Goal: Task Accomplishment & Management: Complete application form

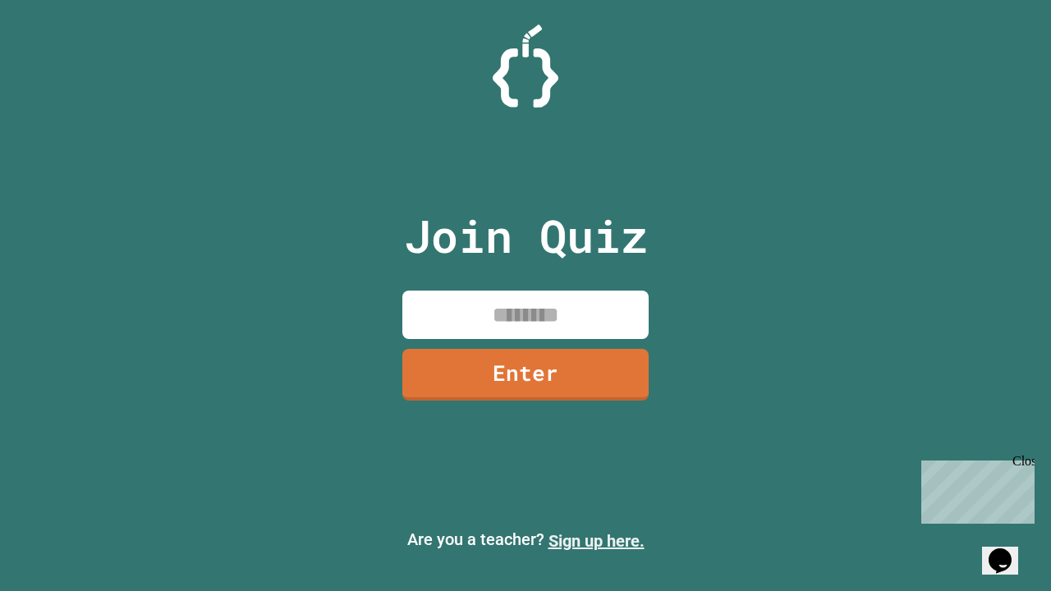
click at [596, 541] on link "Sign up here." at bounding box center [597, 541] width 96 height 20
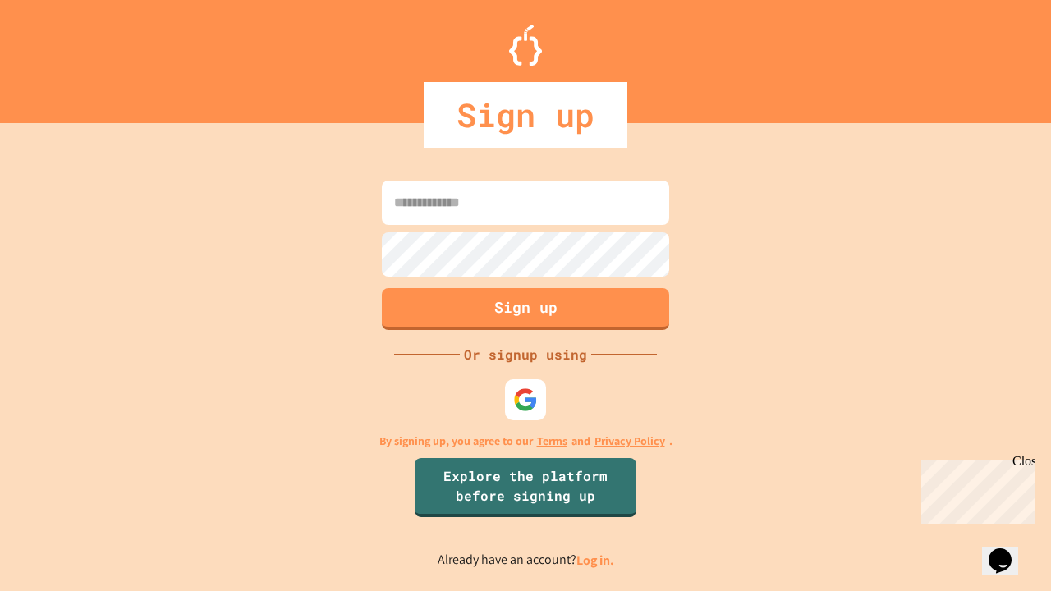
click at [596, 560] on link "Log in." at bounding box center [595, 560] width 38 height 17
